Goal: Task Accomplishment & Management: Use online tool/utility

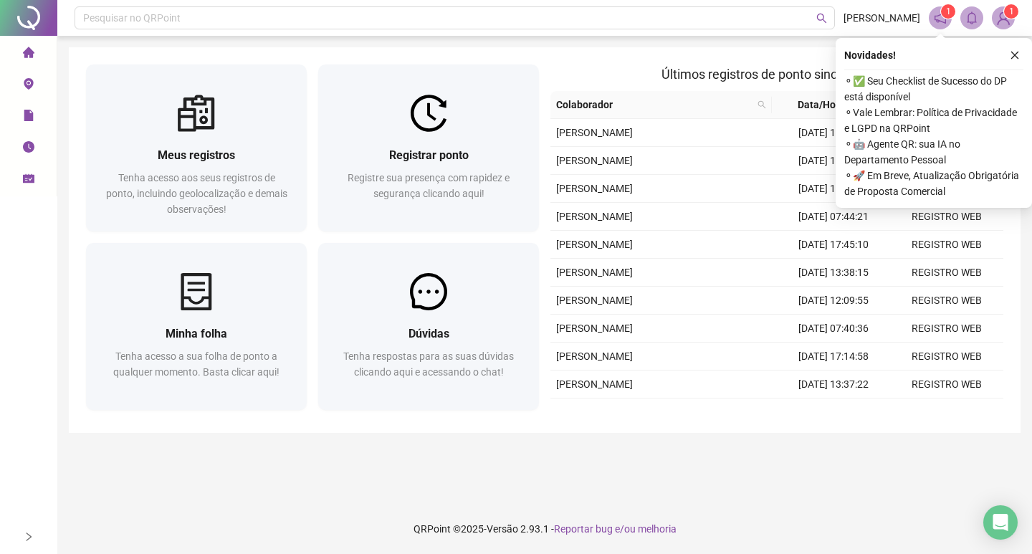
click at [1022, 51] on button "button" at bounding box center [1014, 55] width 17 height 17
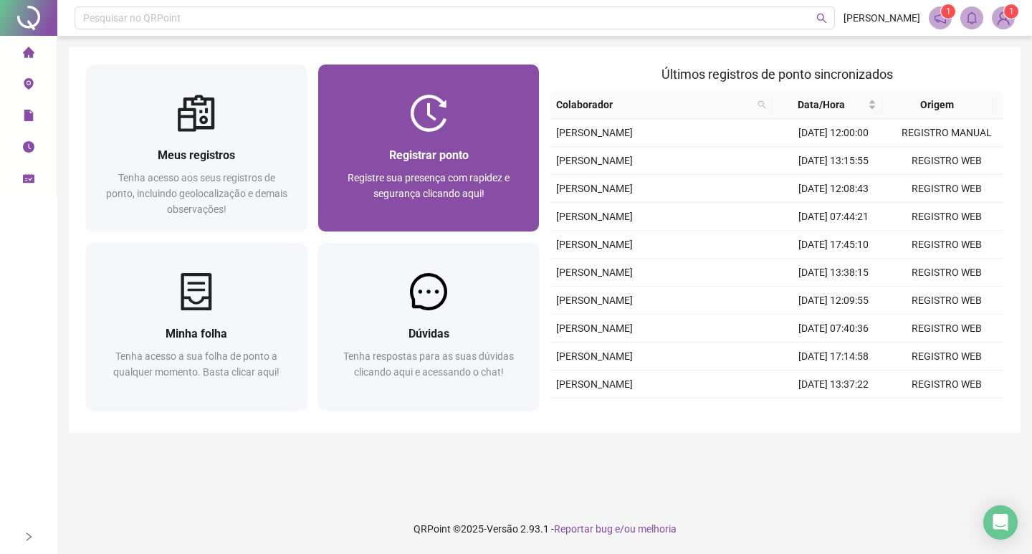
click at [481, 161] on div "Registrar ponto" at bounding box center [428, 155] width 186 height 18
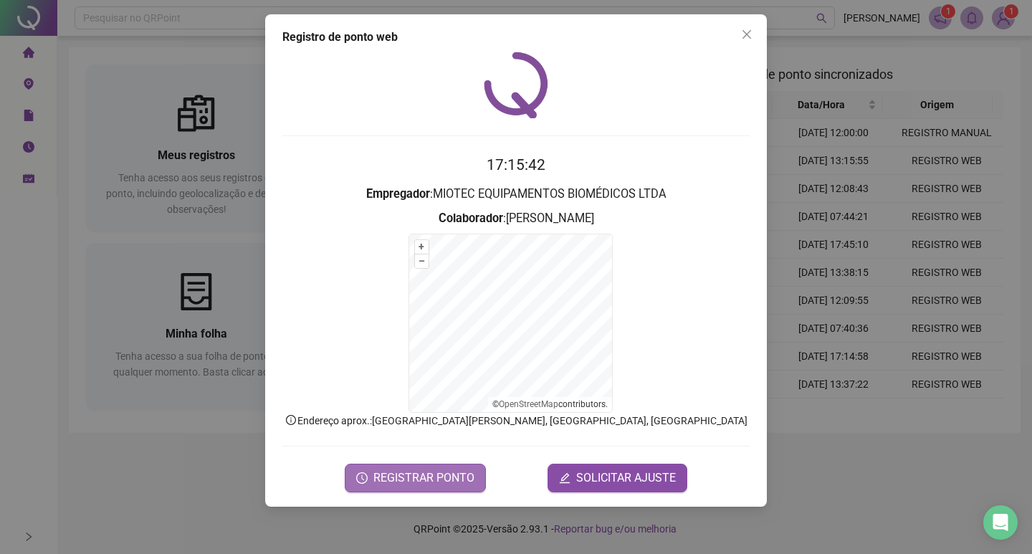
click at [443, 467] on button "REGISTRAR PONTO" at bounding box center [415, 478] width 141 height 29
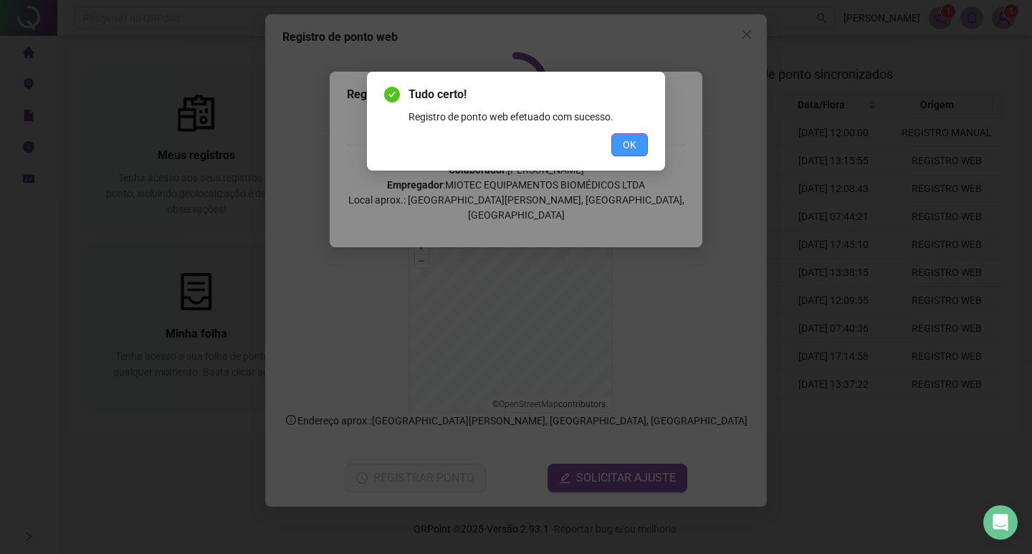
click at [644, 148] on button "OK" at bounding box center [629, 144] width 37 height 23
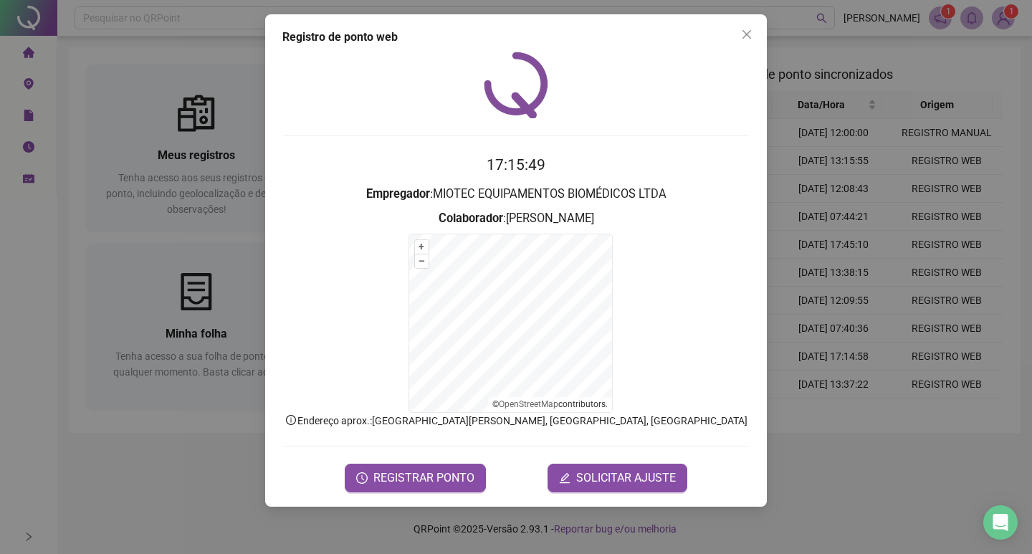
click at [675, 118] on div at bounding box center [515, 85] width 467 height 67
click at [739, 34] on span "Close" at bounding box center [746, 34] width 23 height 11
